Goal: Check status: Check status

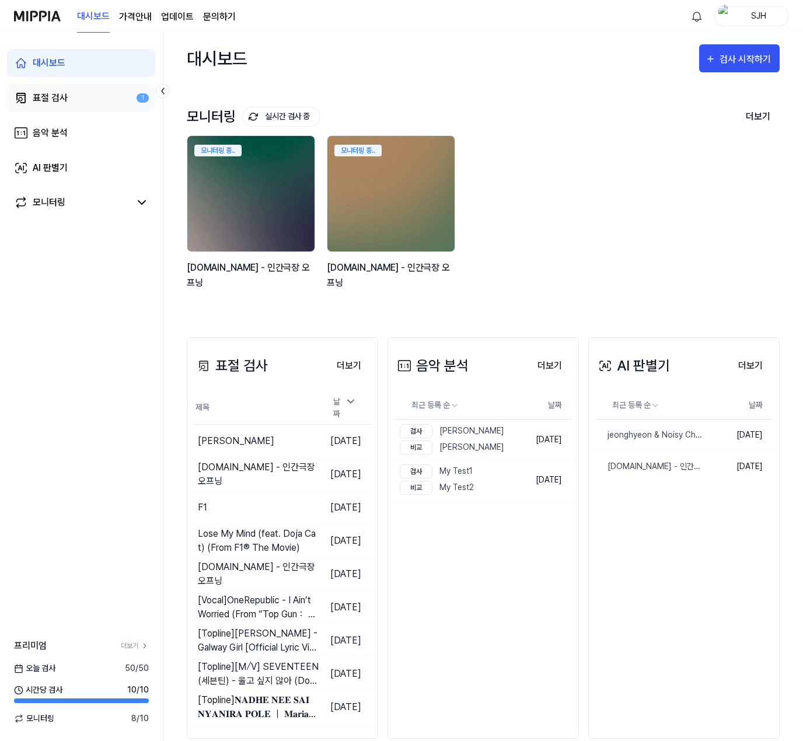
click at [86, 101] on link "표절 검사 1" at bounding box center [81, 98] width 149 height 28
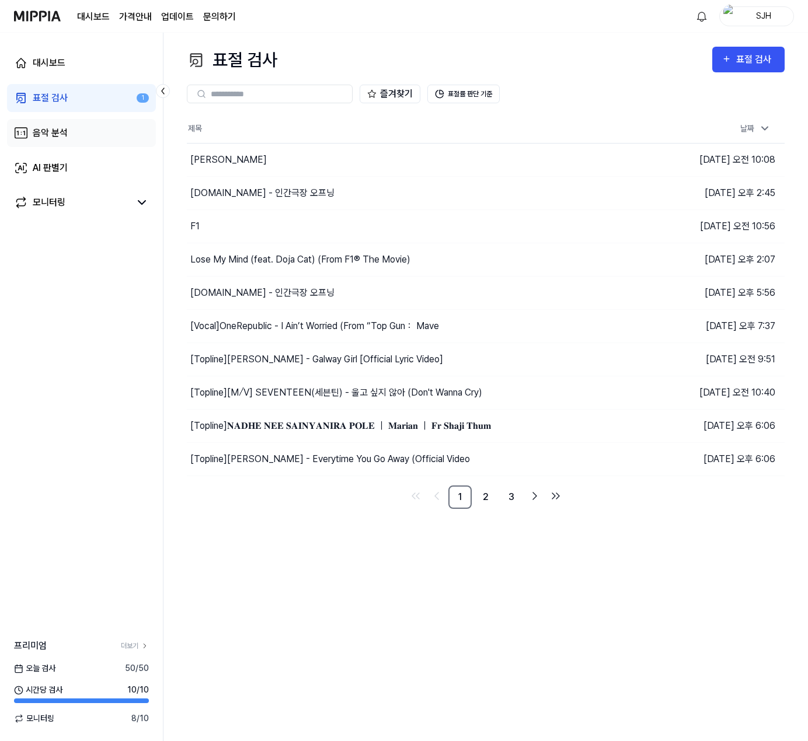
click at [80, 134] on link "음악 분석" at bounding box center [81, 133] width 149 height 28
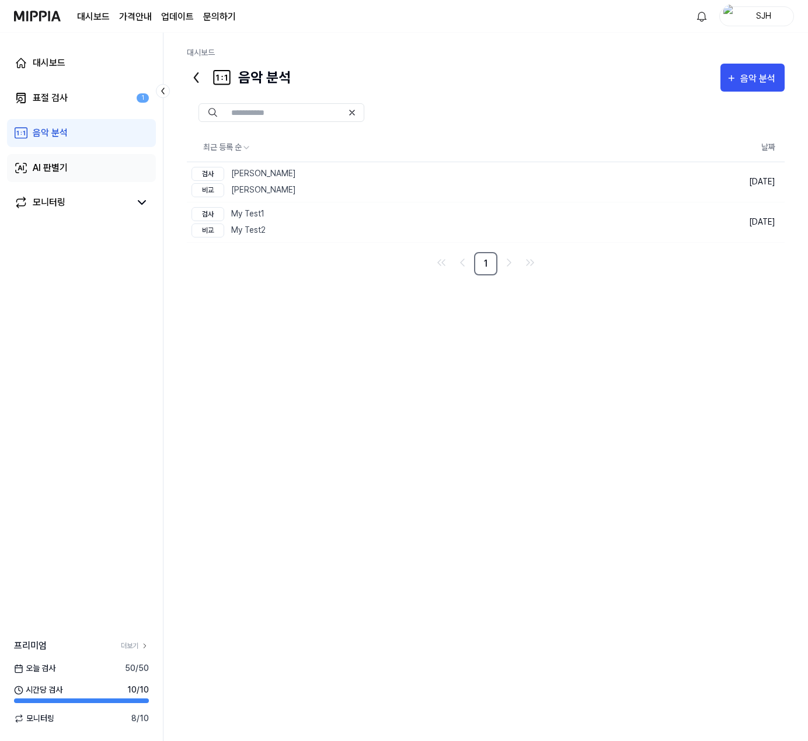
click at [82, 162] on link "AI 판별기" at bounding box center [81, 168] width 149 height 28
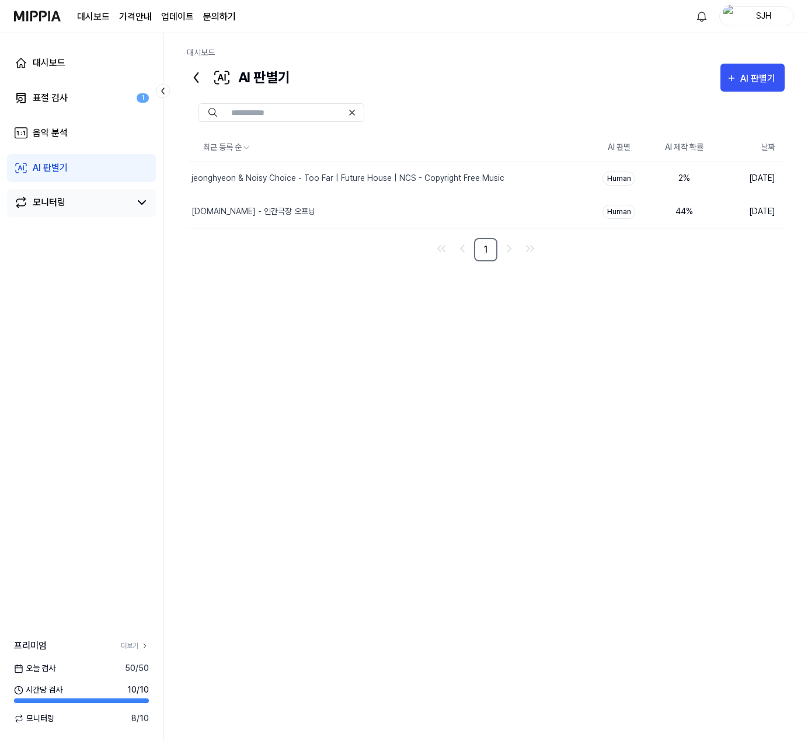
click at [88, 193] on div "모니터링" at bounding box center [81, 203] width 149 height 28
click at [71, 75] on link "대시보드" at bounding box center [81, 63] width 149 height 28
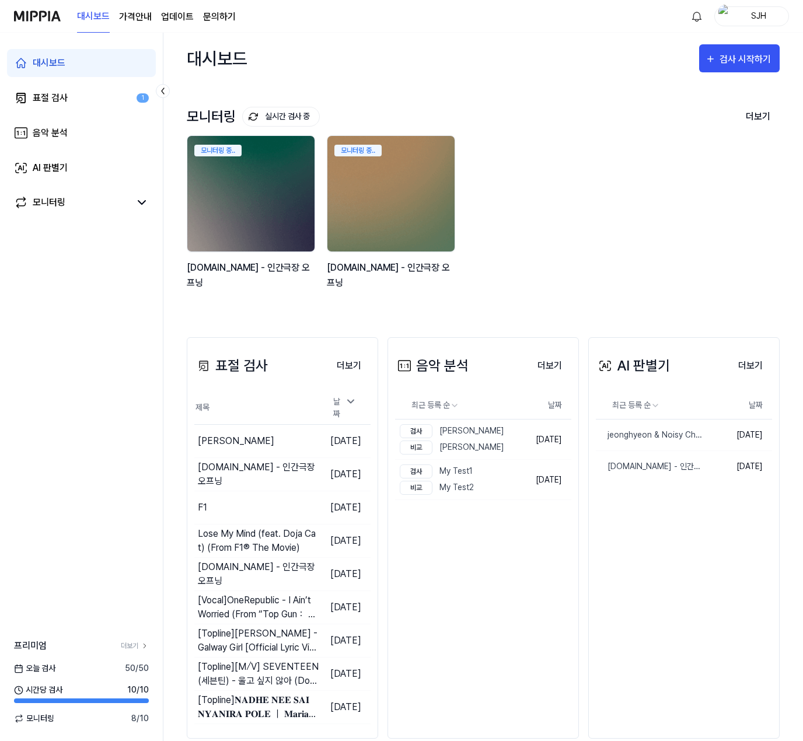
click at [416, 97] on div "모니터링 실시간 검사 중 더보기 모니터링 모니터링 중.. [DOMAIN_NAME] - 인간극장 오프닝 모니터링 중.. [DOMAIN_NAME]…" at bounding box center [483, 199] width 593 height 230
